Goal: Task Accomplishment & Management: Use online tool/utility

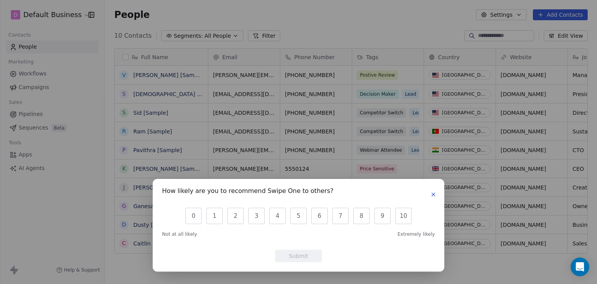
scroll to position [243, 486]
click at [438, 195] on div "How likely are you to recommend Swipe One to others? 0 1 2 3 4 5 6 7 8 9 10 Not…" at bounding box center [298, 225] width 291 height 92
click at [432, 195] on icon "button" at bounding box center [433, 194] width 3 height 3
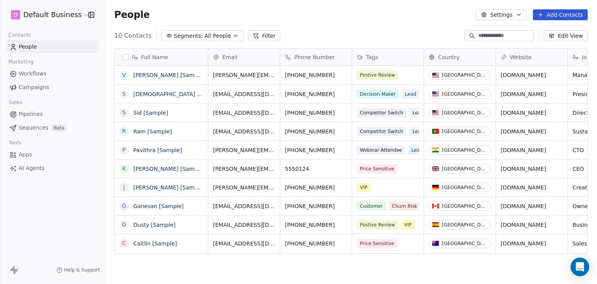
click at [82, 12] on html "D Default Business Contacts People Marketing Workflows Campaigns Sales Pipeline…" at bounding box center [298, 142] width 597 height 284
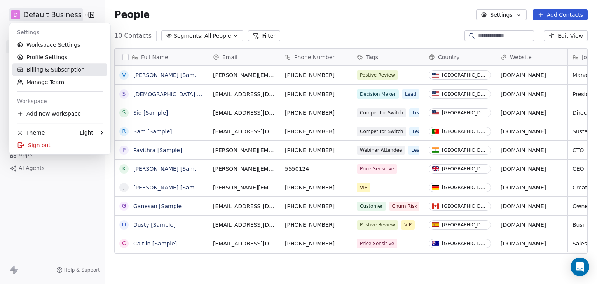
click at [49, 69] on link "Billing & Subscription" at bounding box center [59, 69] width 95 height 12
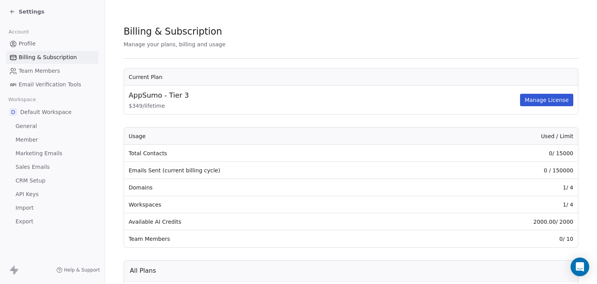
click at [38, 44] on link "Profile" at bounding box center [52, 43] width 92 height 13
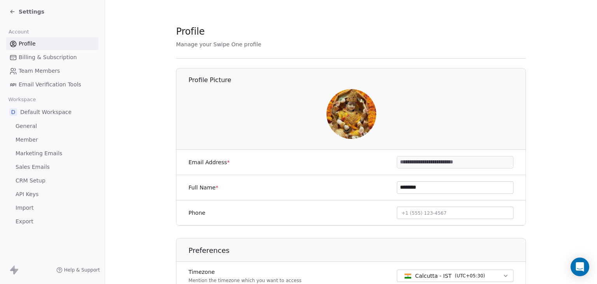
click at [12, 10] on icon at bounding box center [11, 11] width 2 height 2
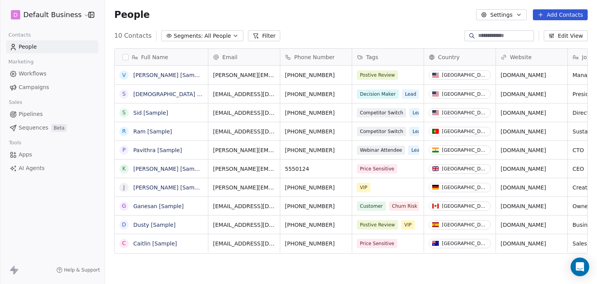
click at [44, 77] on span "Workflows" at bounding box center [33, 74] width 28 height 8
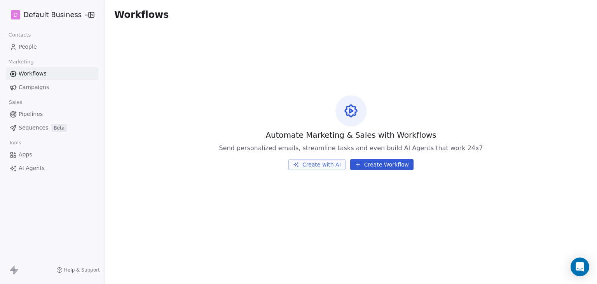
click at [33, 88] on span "Campaigns" at bounding box center [34, 87] width 30 height 8
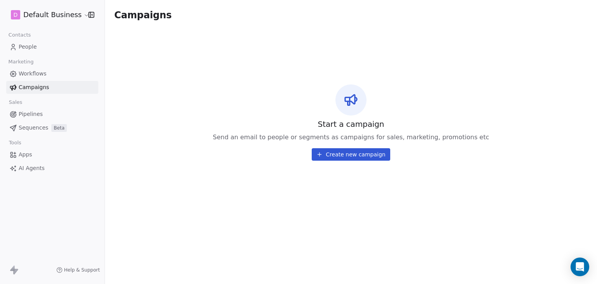
click at [50, 115] on link "Pipelines" at bounding box center [52, 114] width 92 height 13
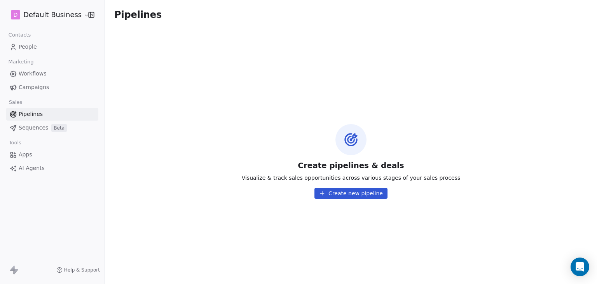
click at [35, 131] on span "Sequences" at bounding box center [34, 128] width 30 height 8
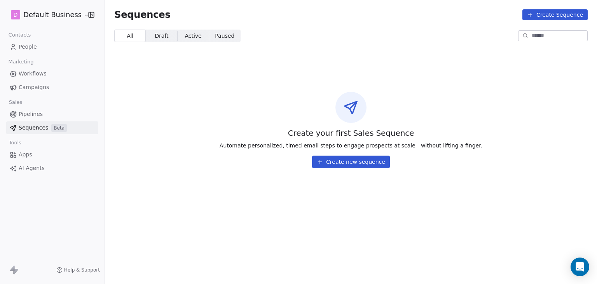
click at [36, 156] on link "Apps" at bounding box center [52, 154] width 92 height 13
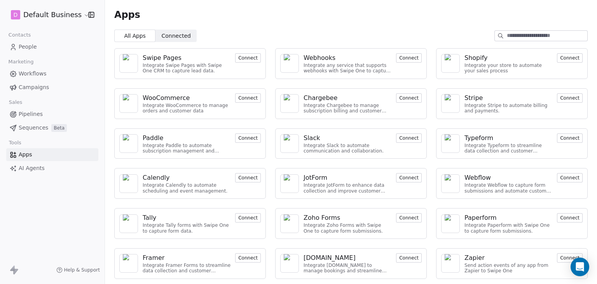
click at [246, 59] on button "Connect" at bounding box center [248, 57] width 26 height 9
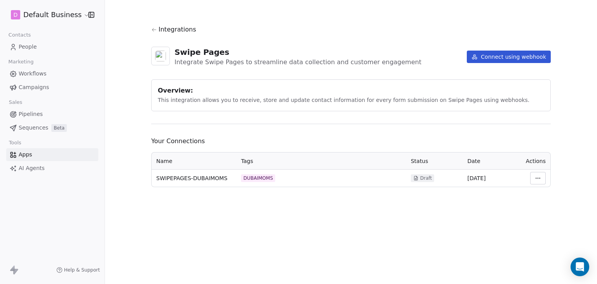
click at [340, 218] on div "Integrations Swipe Pages Integrate Swipe Pages to streamline data collection an…" at bounding box center [351, 142] width 492 height 284
click at [528, 61] on button "Connect using webhook" at bounding box center [509, 56] width 84 height 12
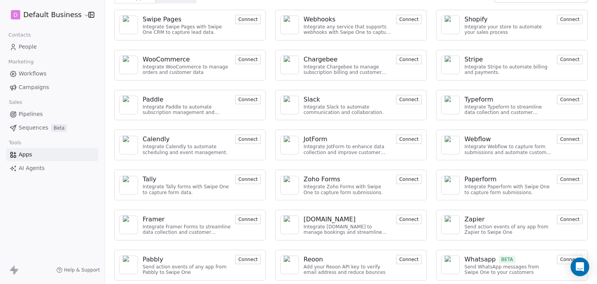
scroll to position [40, 0]
drag, startPoint x: 596, startPoint y: 250, endPoint x: 430, endPoint y: 246, distance: 166.7
click at [430, 246] on div "Swipe Pages Integrate Swipe Pages with Swipe One CRM to capture lead data. Conn…" at bounding box center [351, 143] width 492 height 283
click at [400, 256] on button "Connect" at bounding box center [409, 257] width 26 height 9
